Goal: Transaction & Acquisition: Purchase product/service

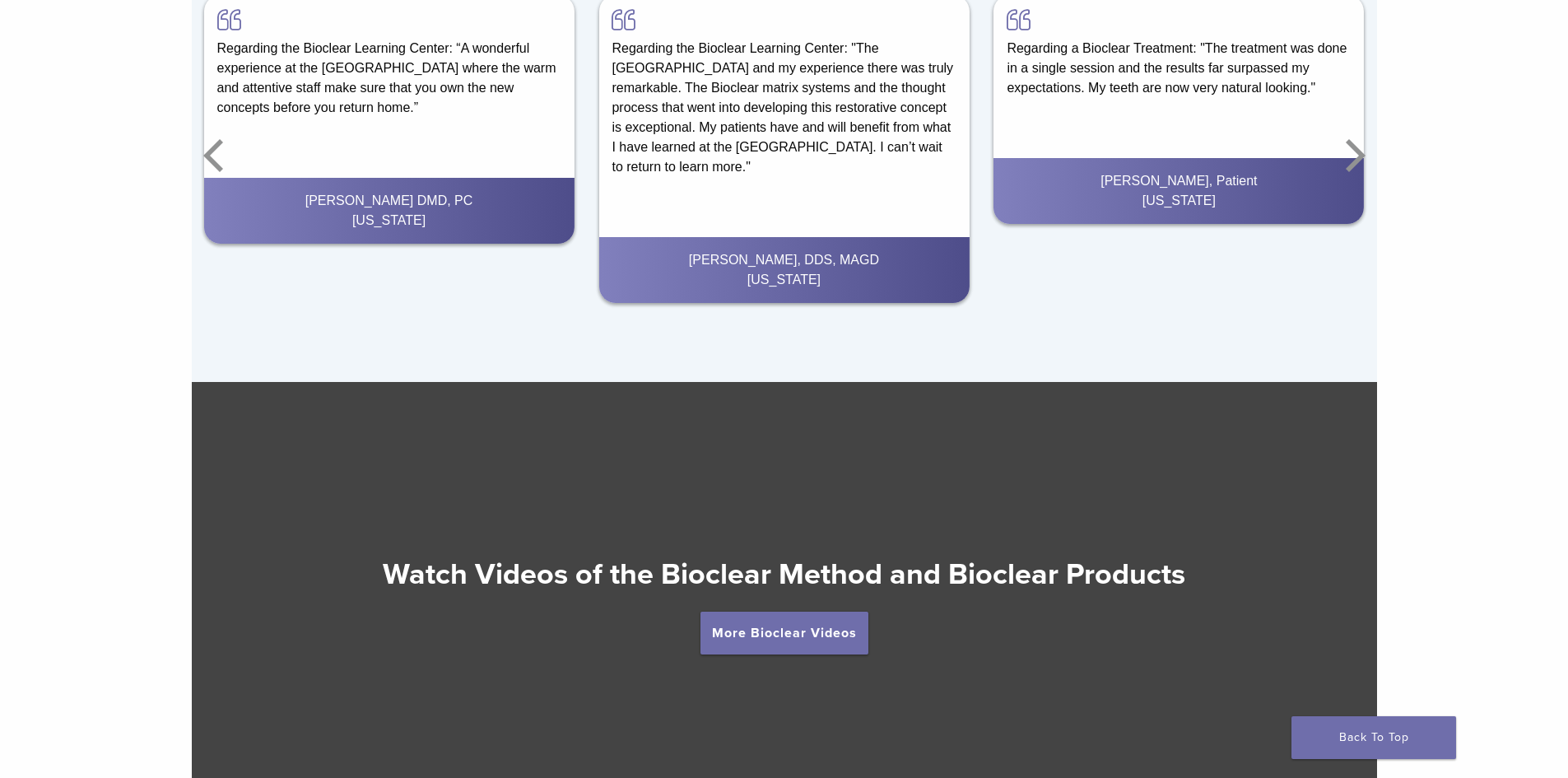
scroll to position [3079, 0]
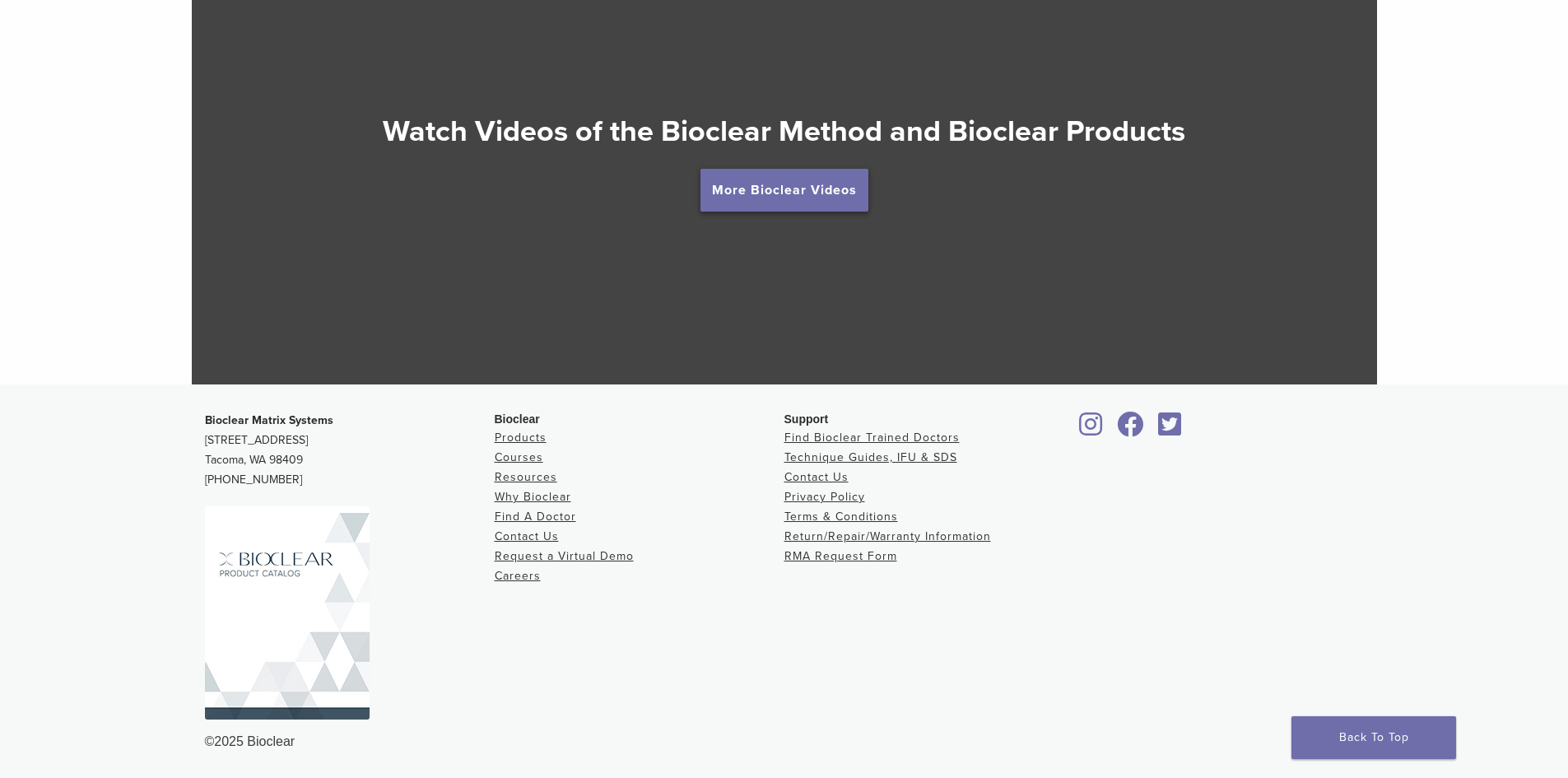
click at [795, 180] on link "More Bioclear Videos" at bounding box center [784, 190] width 168 height 43
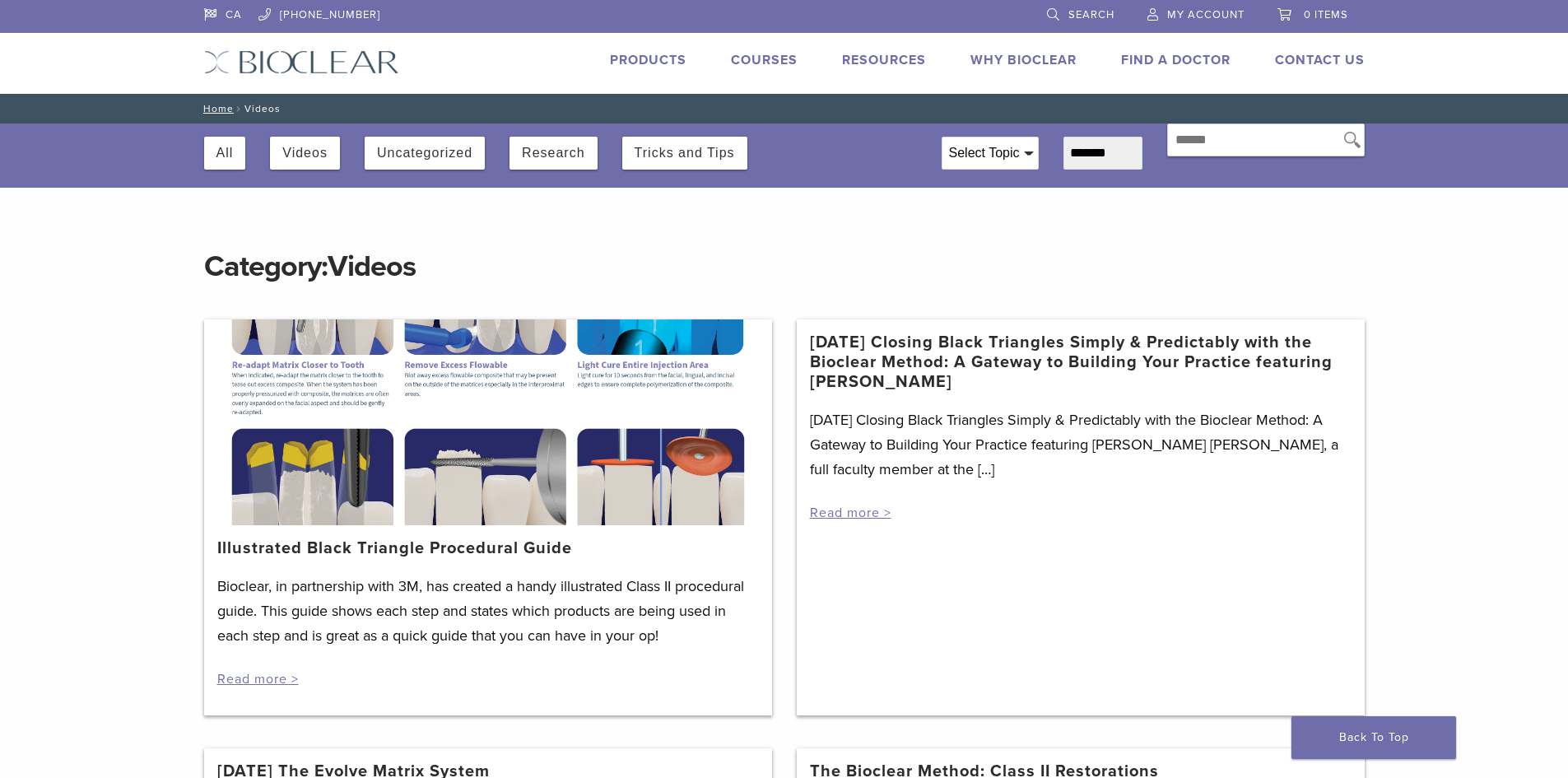
click at [654, 53] on link "Products" at bounding box center [648, 60] width 76 height 17
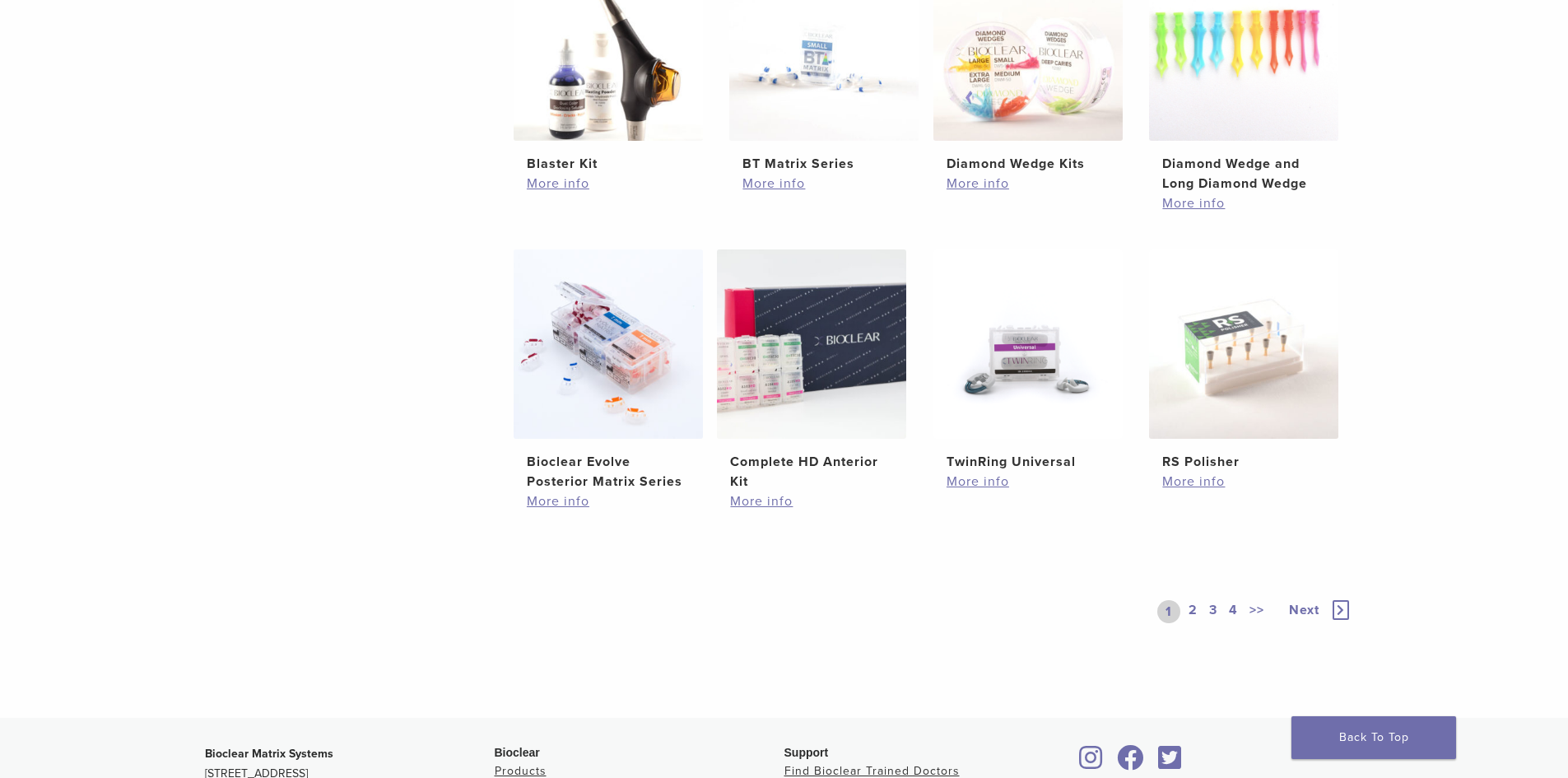
scroll to position [859, 0]
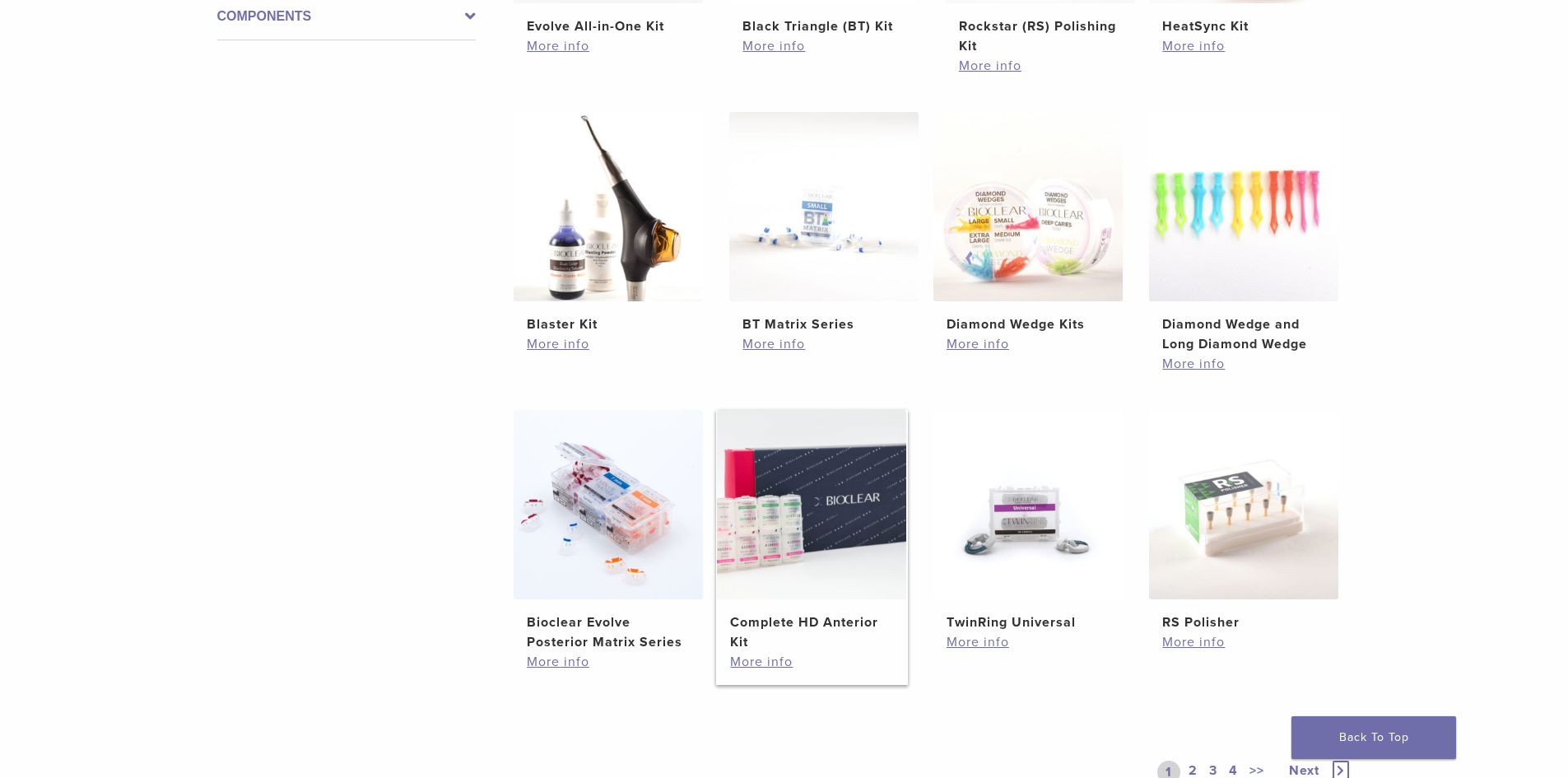
click at [826, 507] on img at bounding box center [812, 504] width 189 height 189
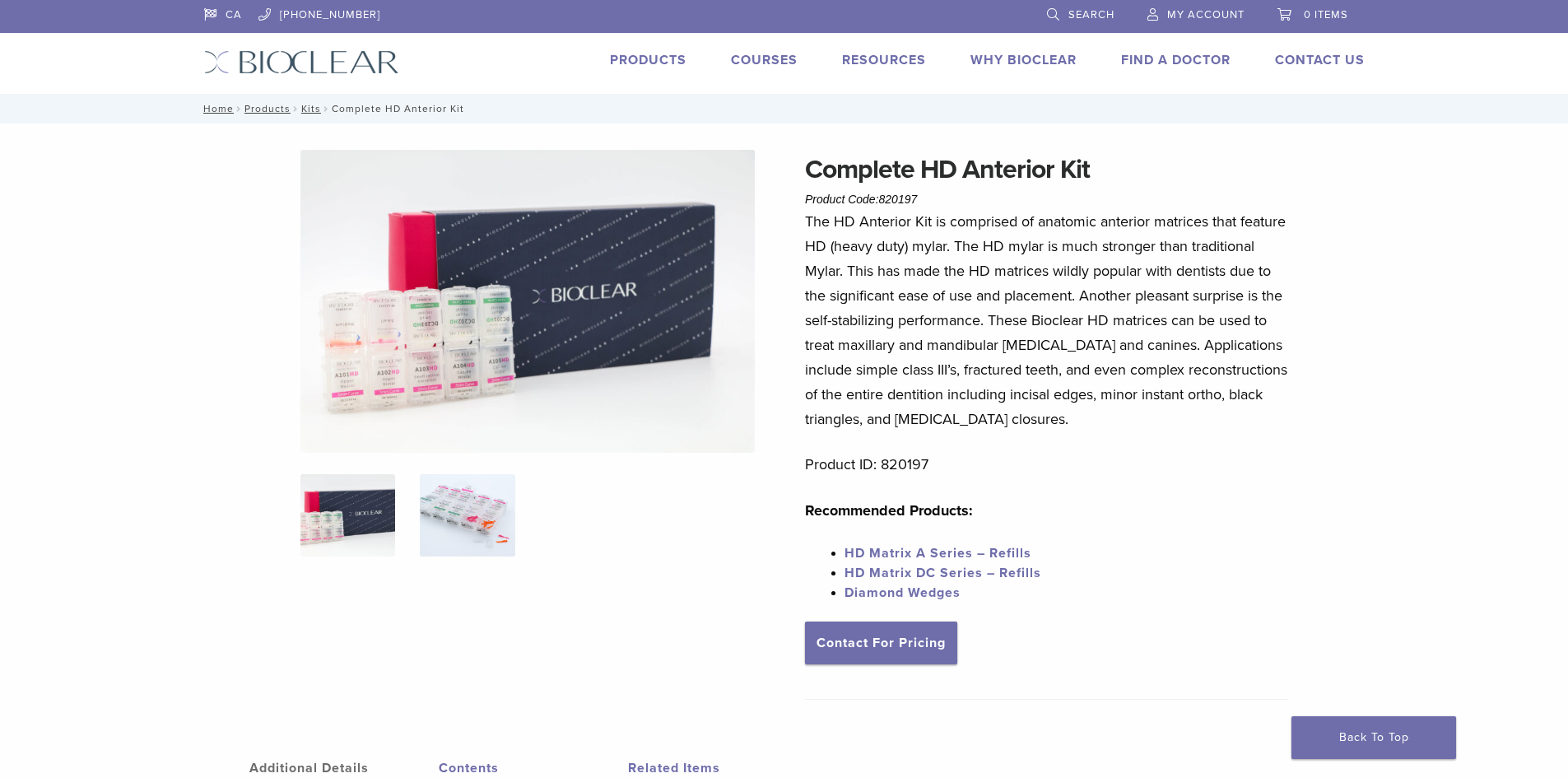
click at [452, 504] on img at bounding box center [468, 515] width 95 height 82
